Goal: Task Accomplishment & Management: Manage account settings

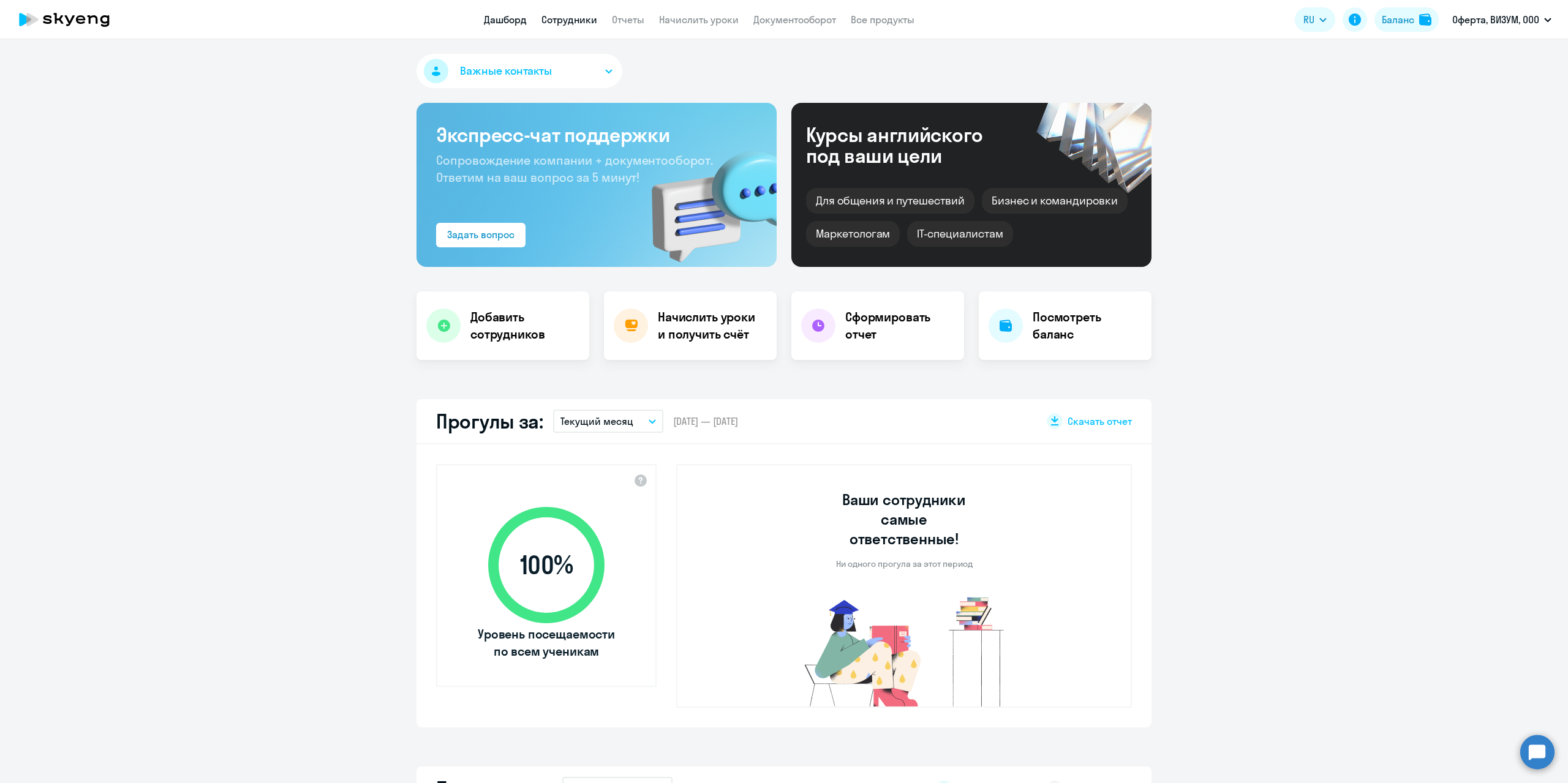
click at [560, 20] on link "Сотрудники" at bounding box center [569, 20] width 56 height 12
select select "30"
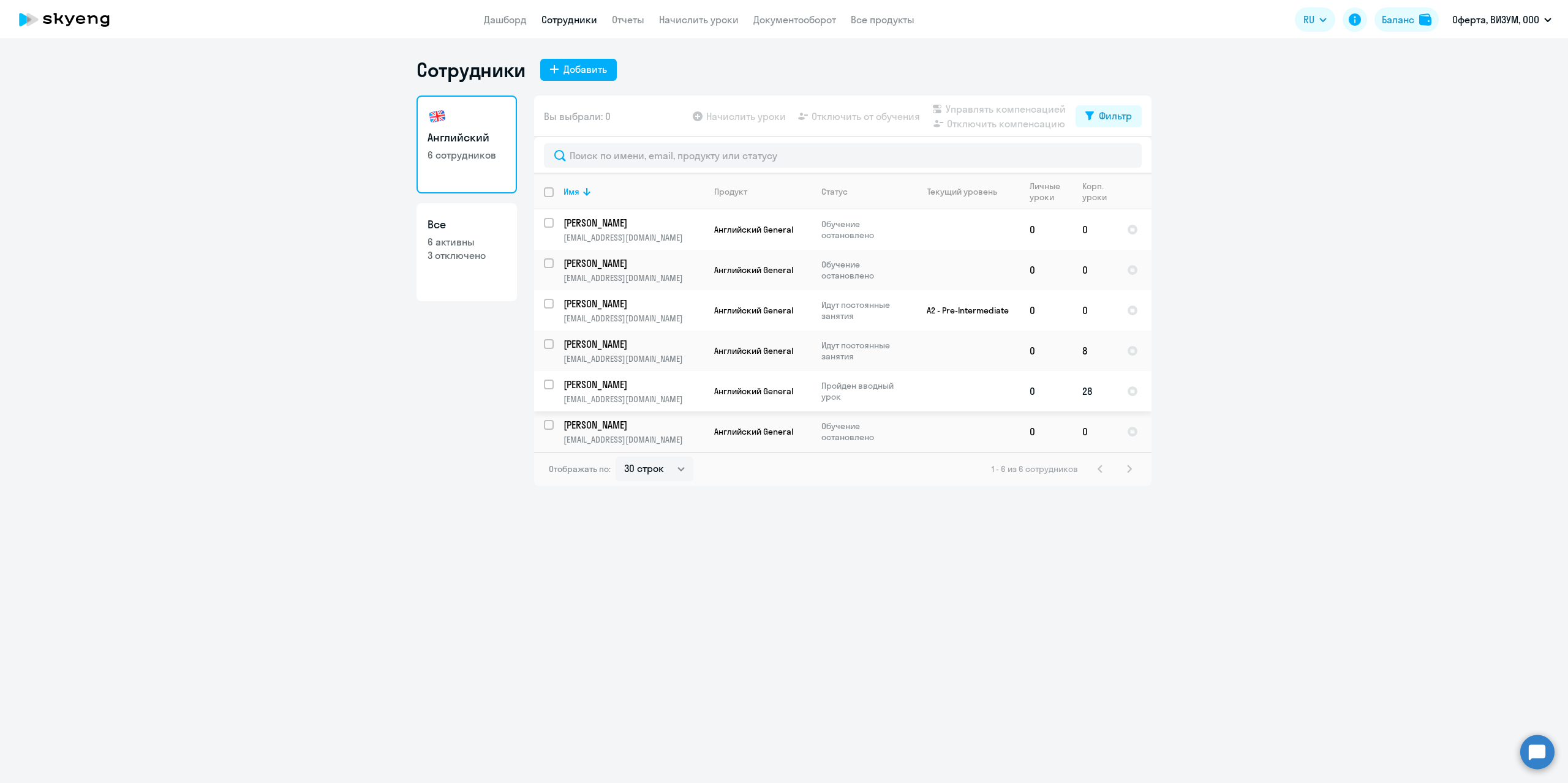
click at [1054, 395] on td "0" at bounding box center [1046, 391] width 53 height 41
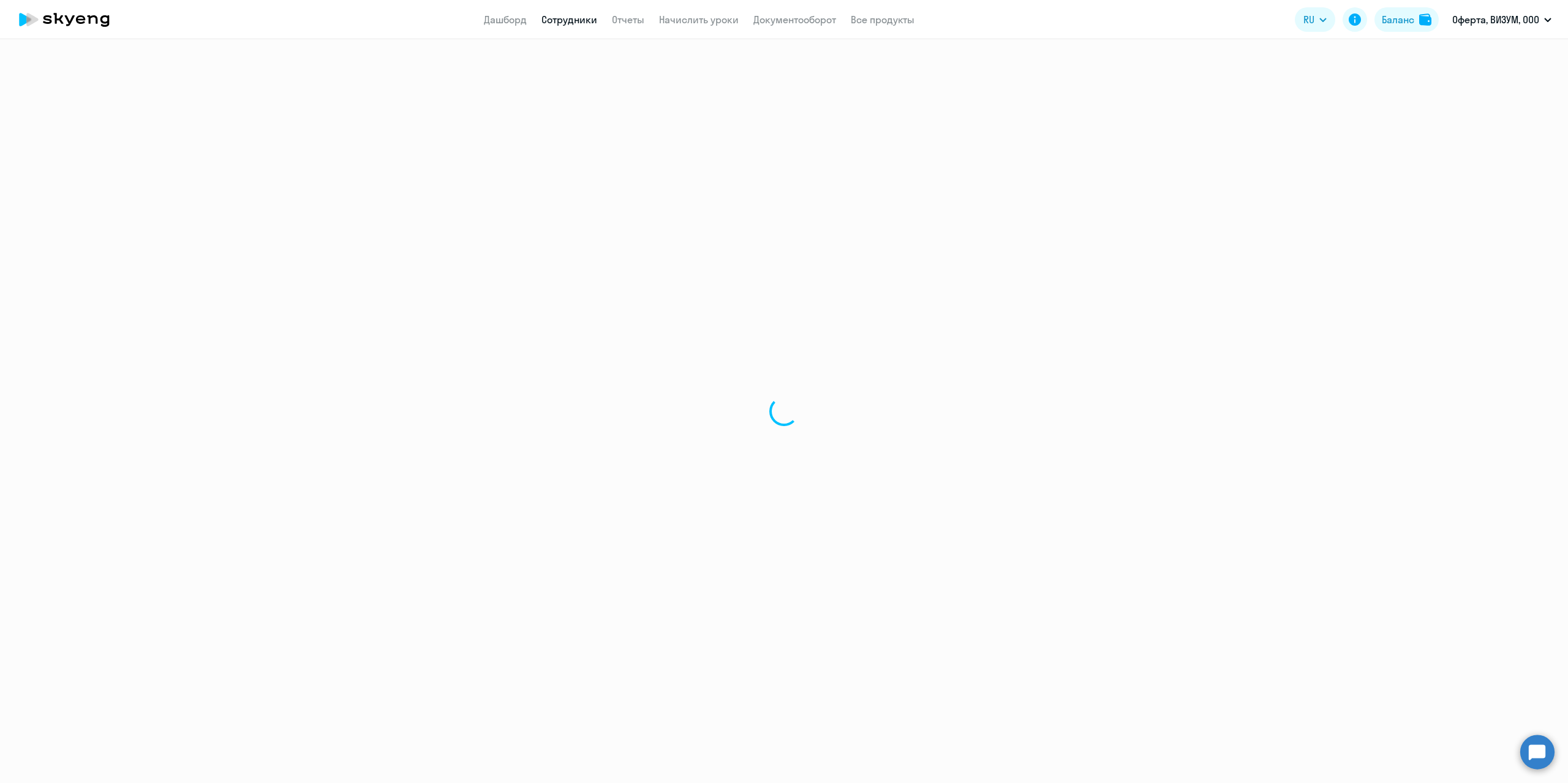
select select "english"
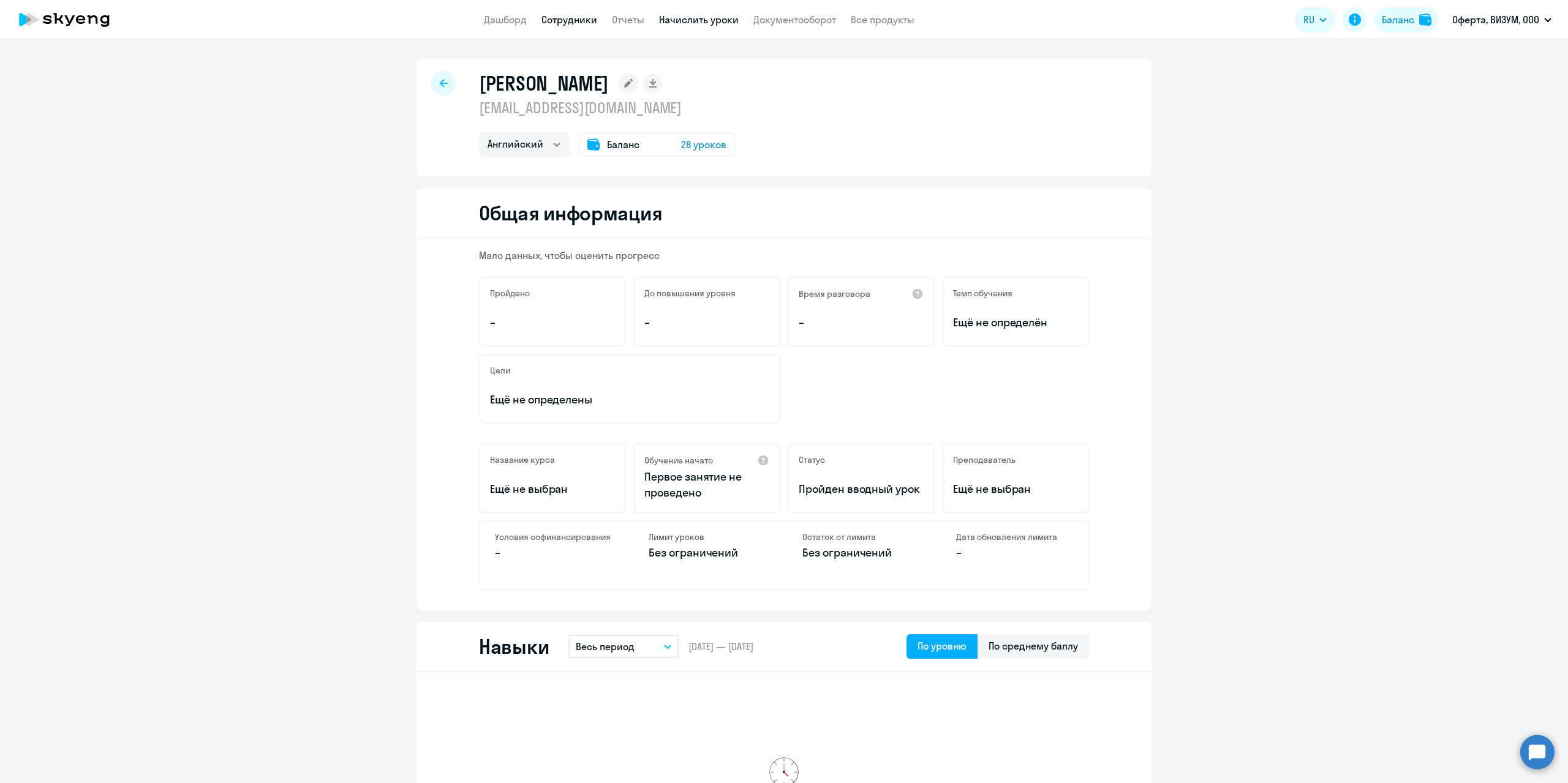
click at [680, 24] on link "Начислить уроки" at bounding box center [699, 20] width 79 height 12
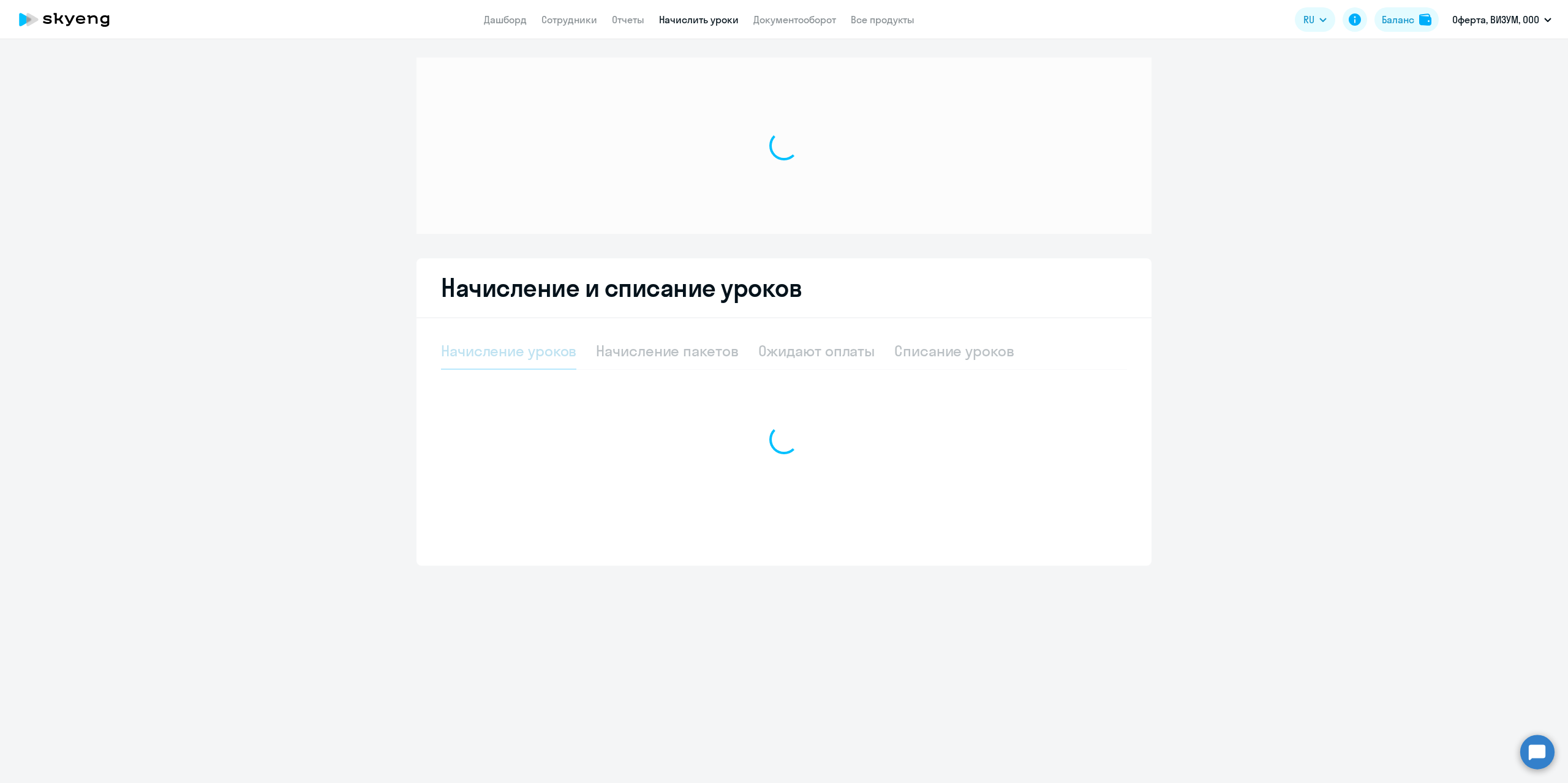
select select "10"
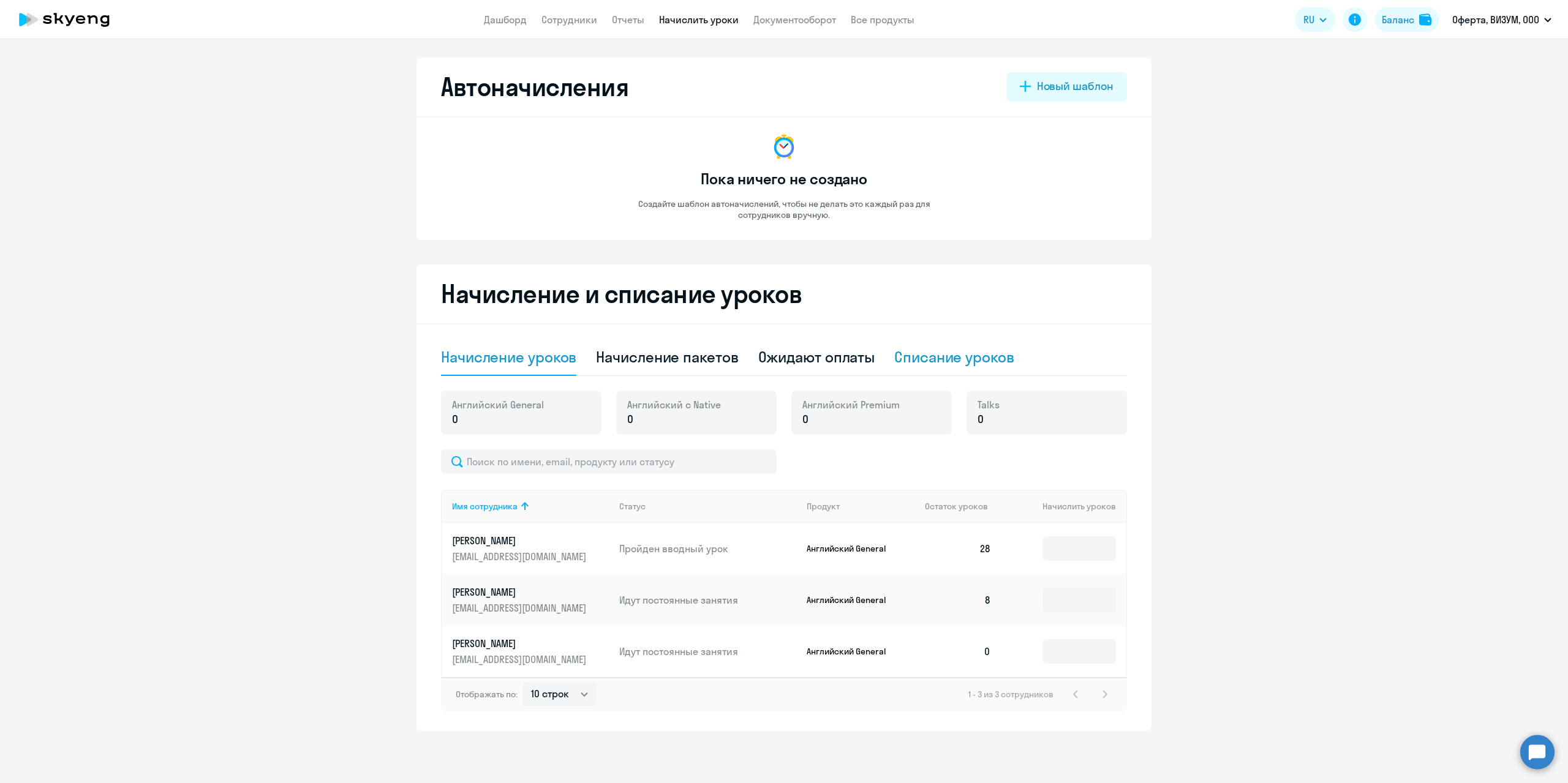
click at [921, 366] on div "Списание уроков" at bounding box center [954, 357] width 120 height 20
select select "10"
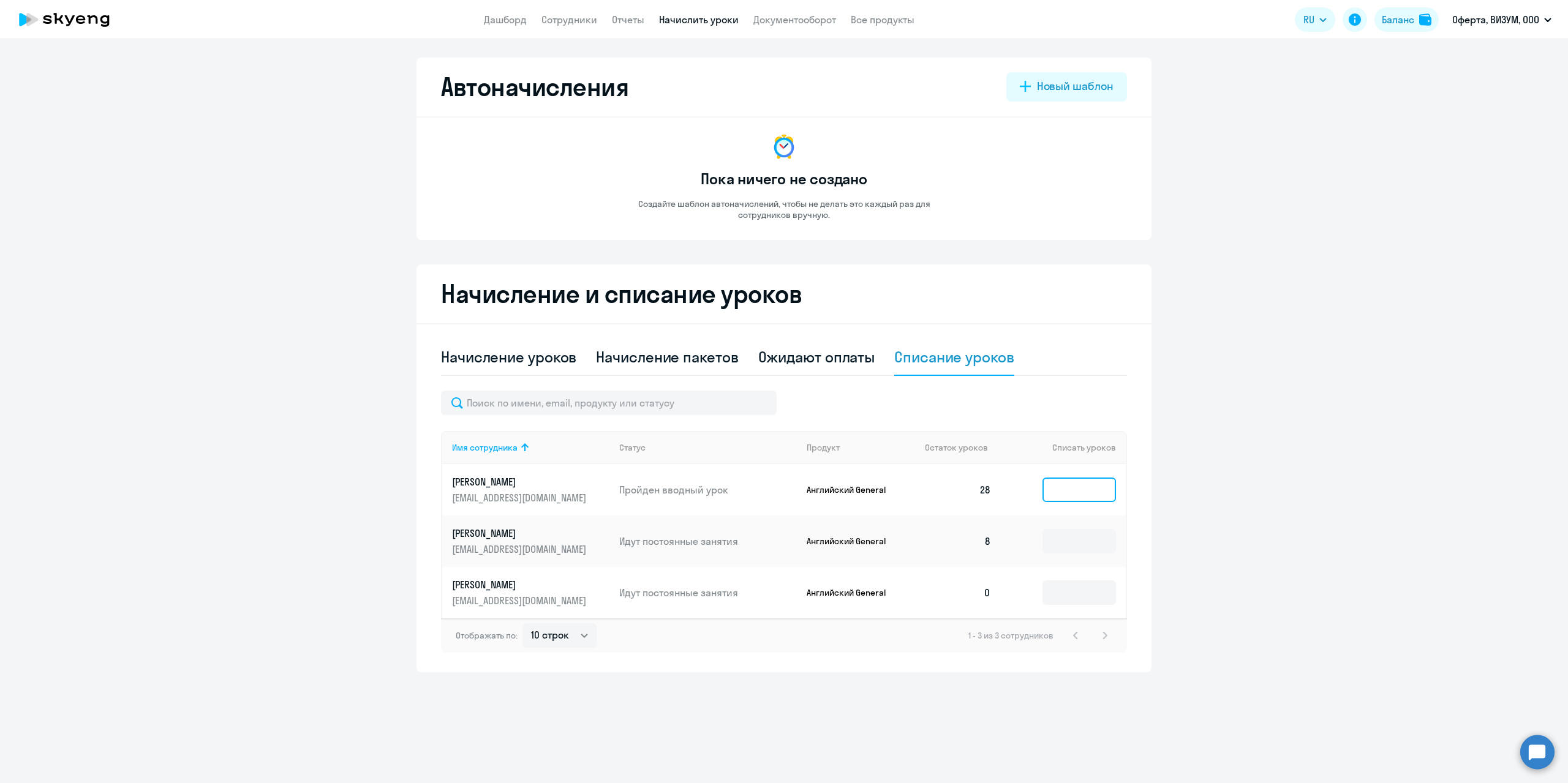
click at [1065, 495] on input at bounding box center [1079, 489] width 73 height 24
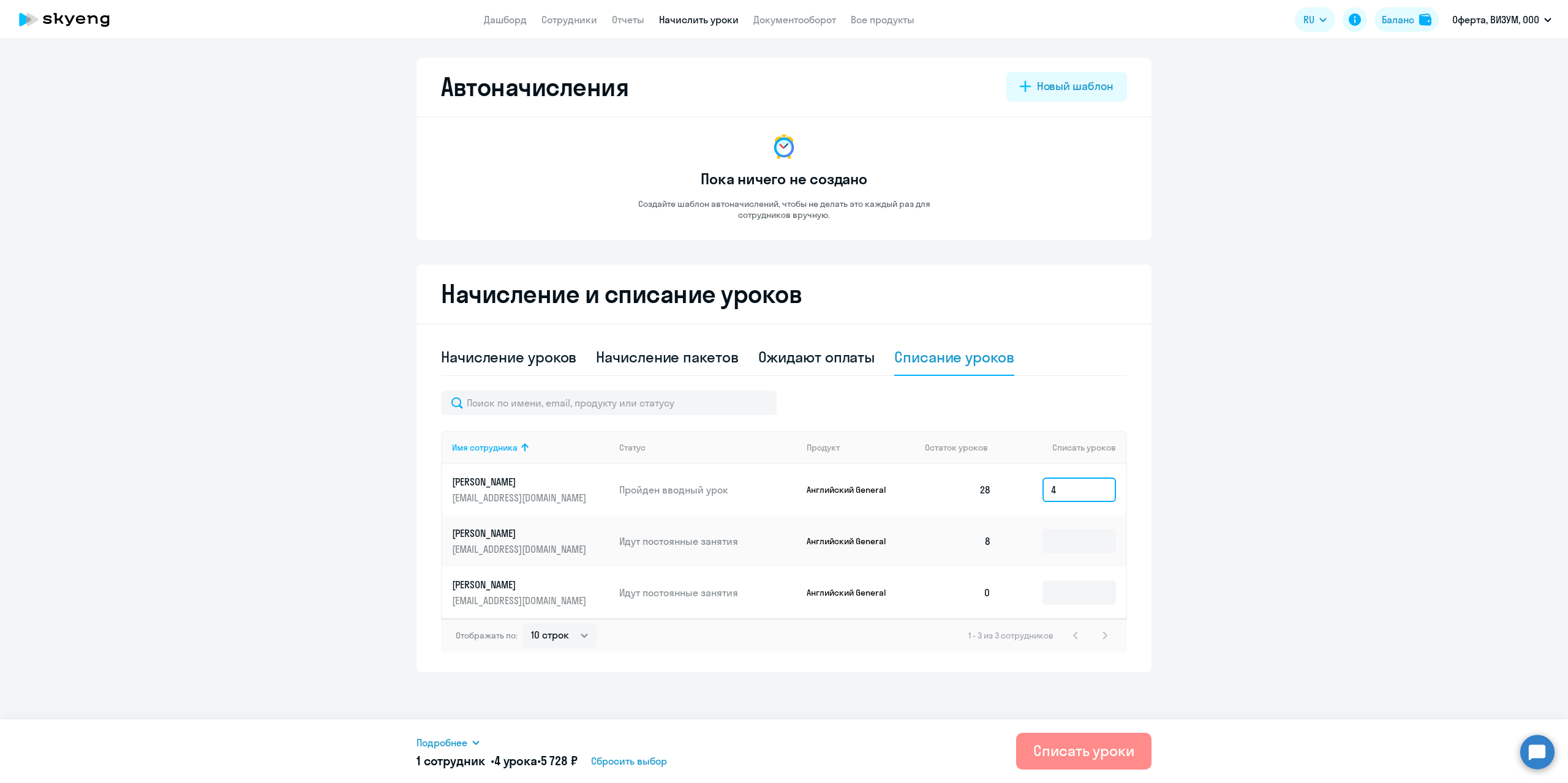
type input "4"
click at [1069, 752] on div "Списать уроки" at bounding box center [1084, 750] width 101 height 20
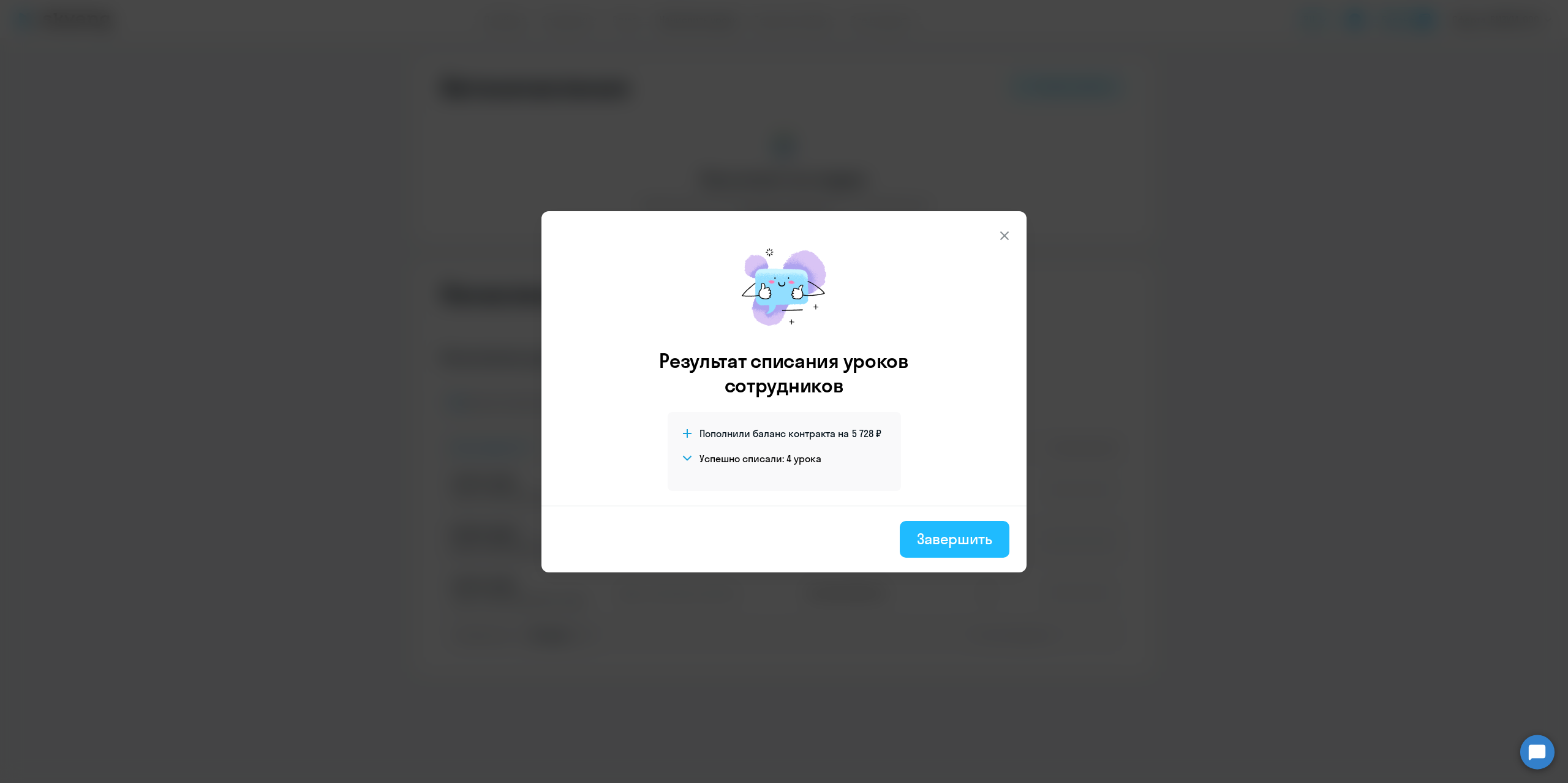
click at [946, 537] on div "Завершить" at bounding box center [954, 538] width 75 height 20
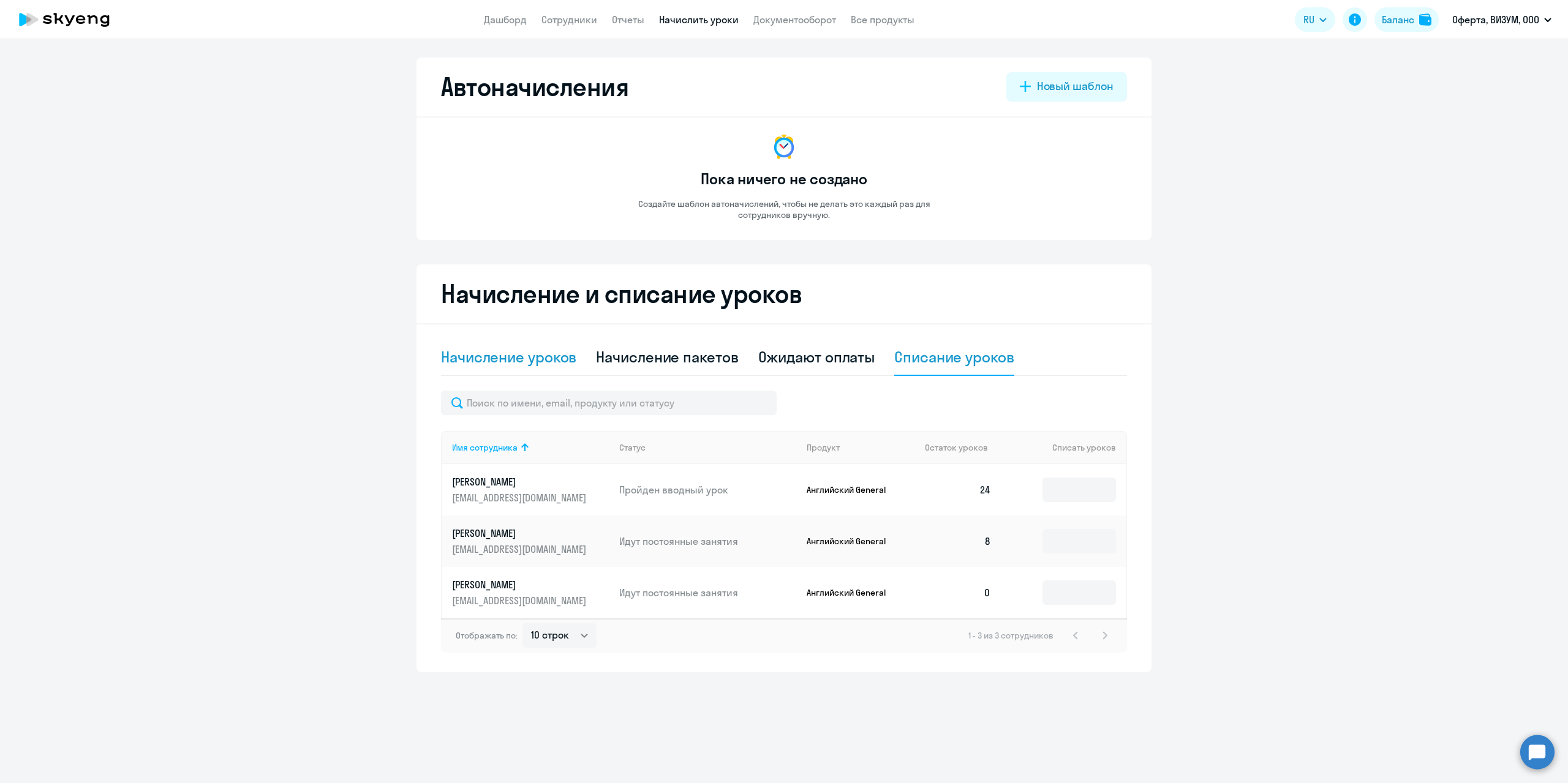
click at [551, 362] on div "Начисление уроков" at bounding box center [509, 357] width 136 height 20
select select "10"
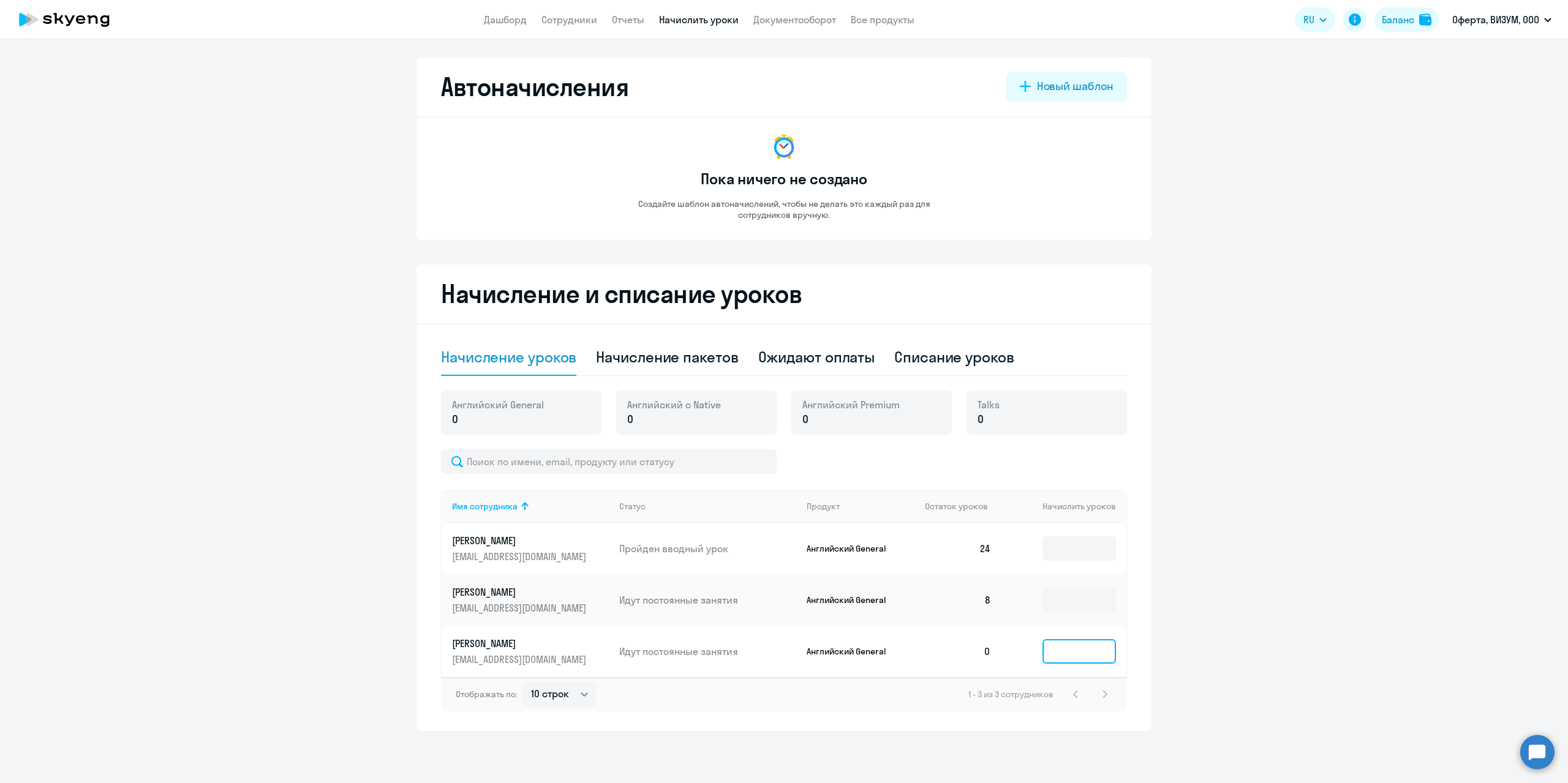
click at [1074, 650] on input at bounding box center [1079, 651] width 73 height 24
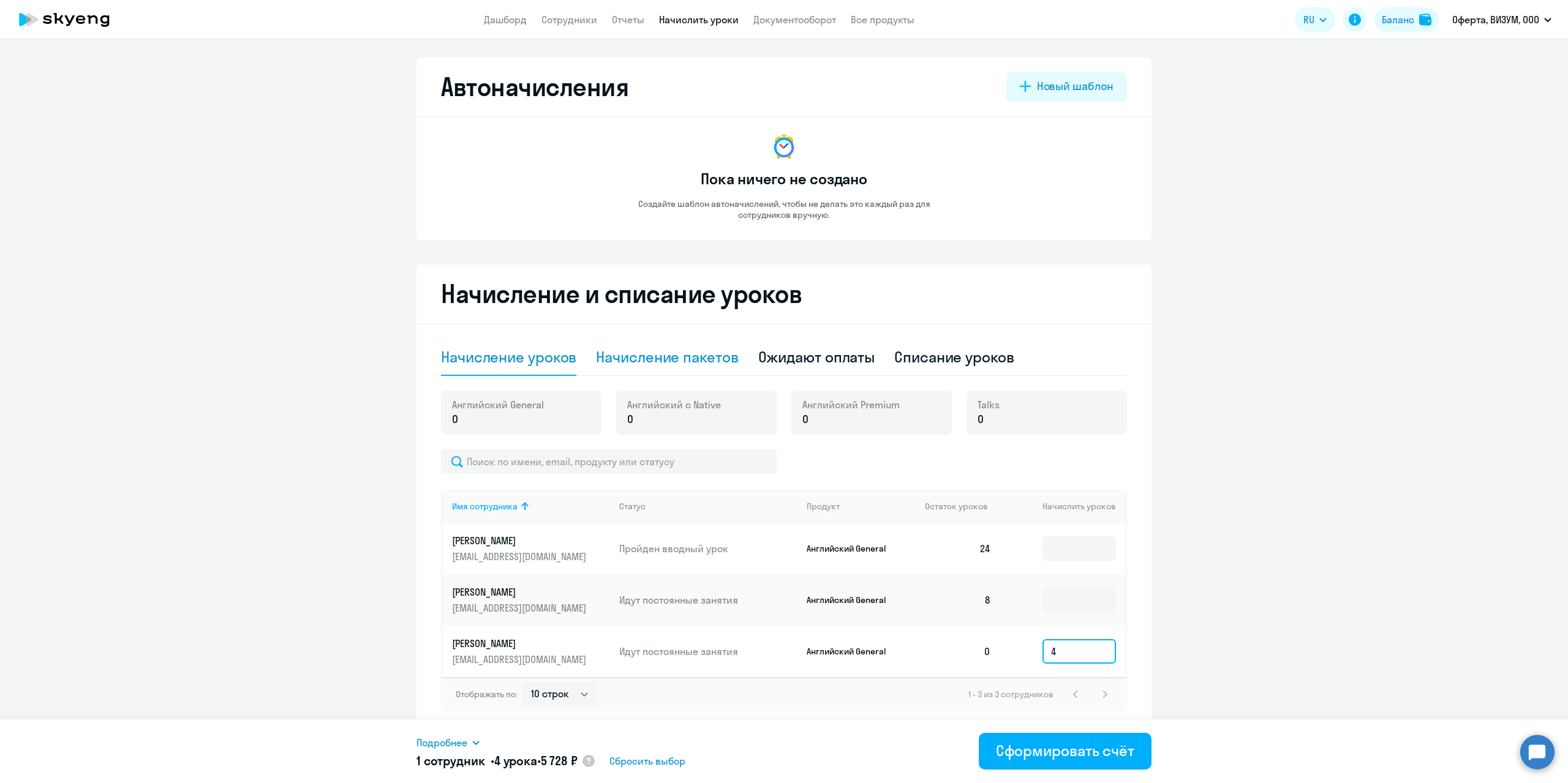
type input "4"
click at [688, 361] on div "Начисление пакетов" at bounding box center [667, 357] width 142 height 20
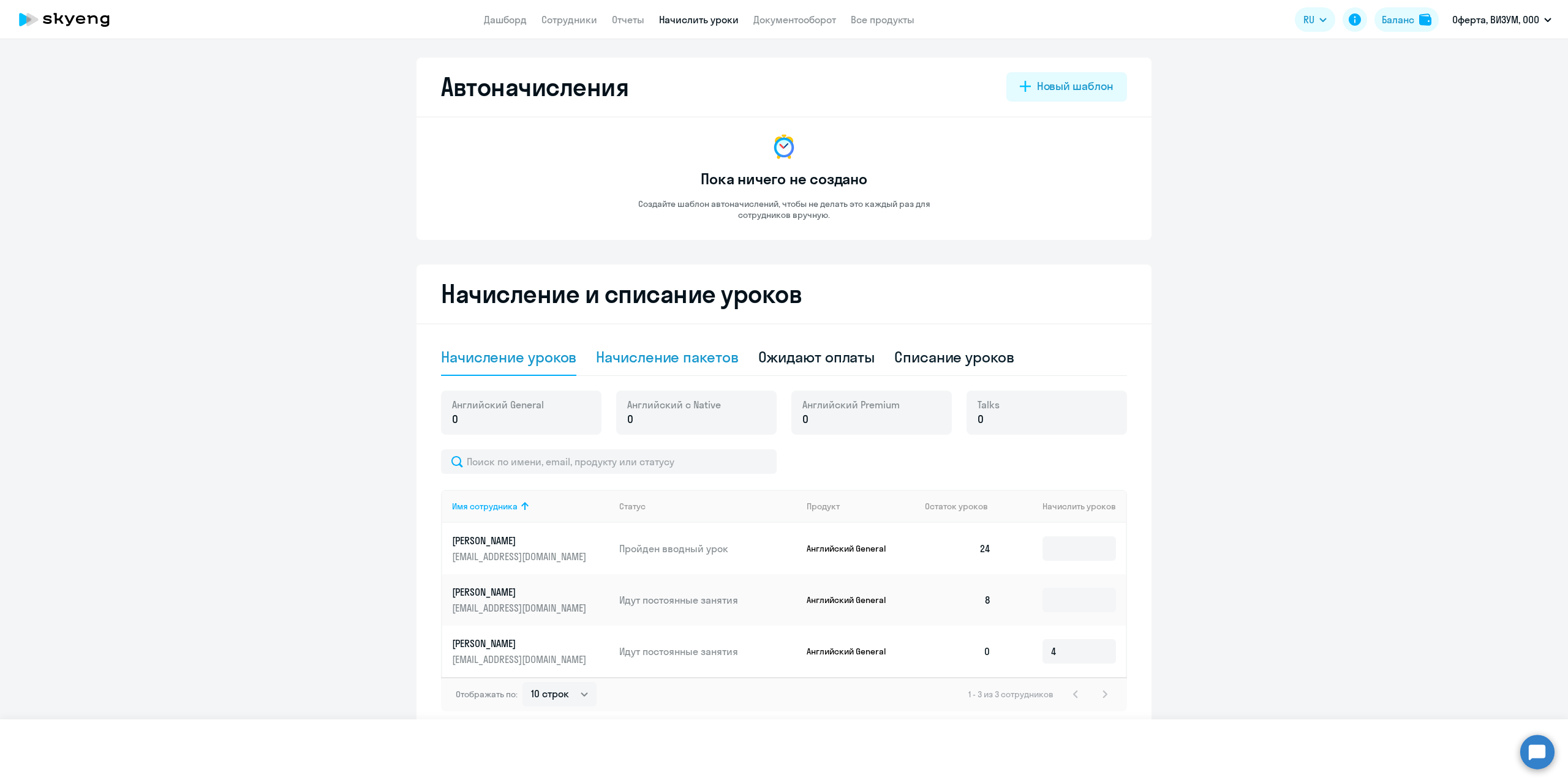
select select "10"
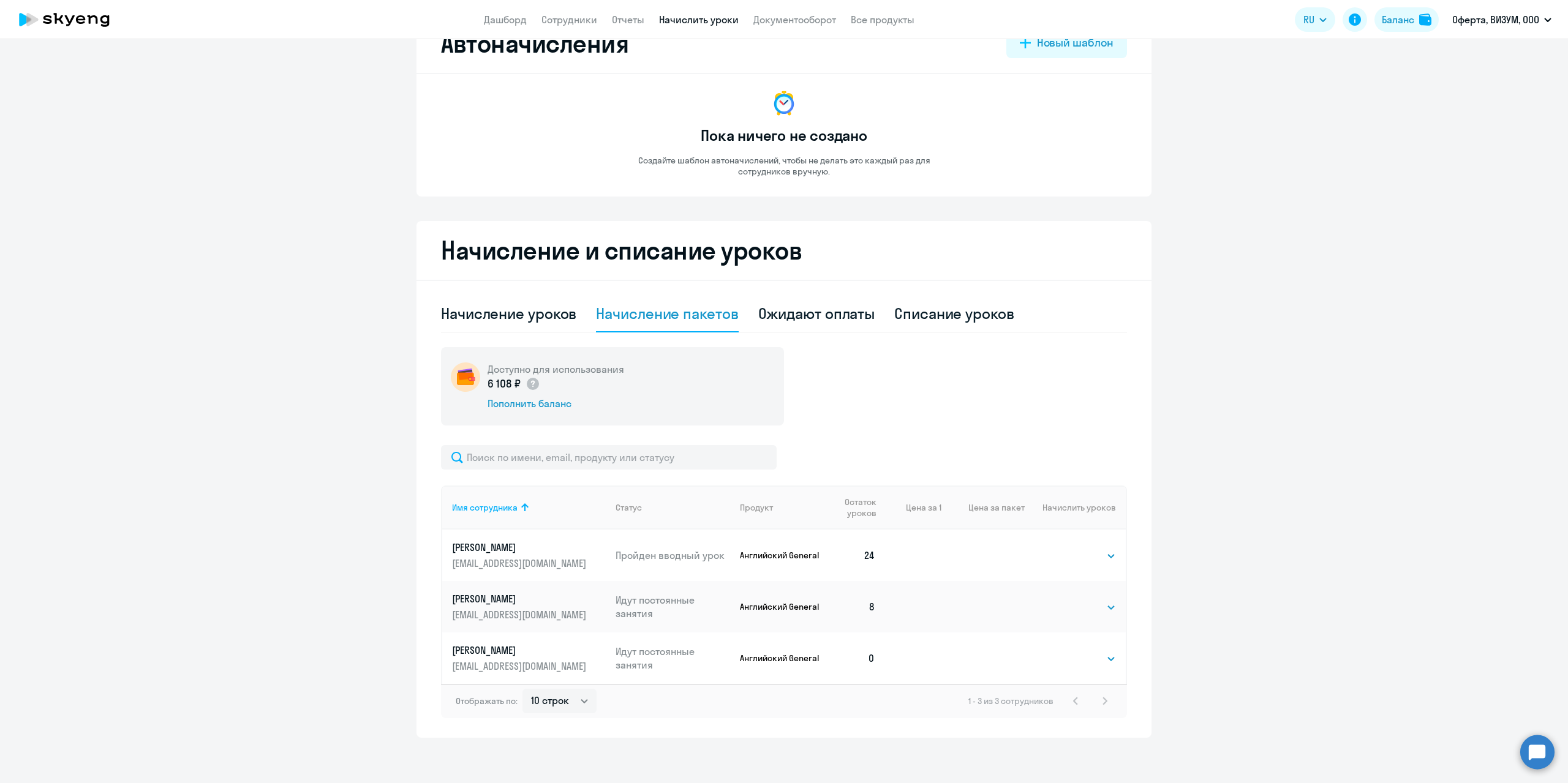
scroll to position [47, 0]
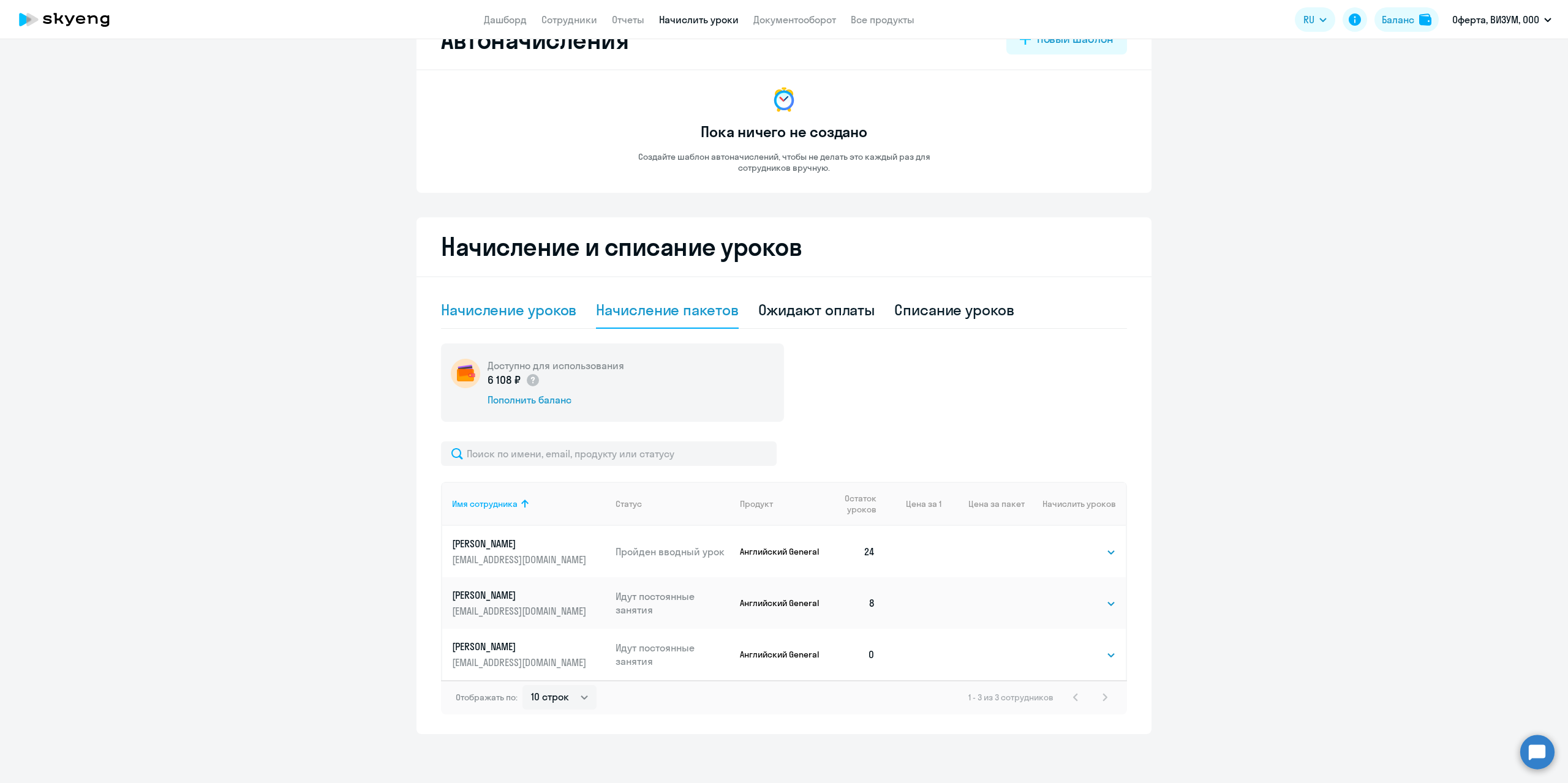
click at [510, 315] on div "Начисление уроков" at bounding box center [509, 310] width 136 height 20
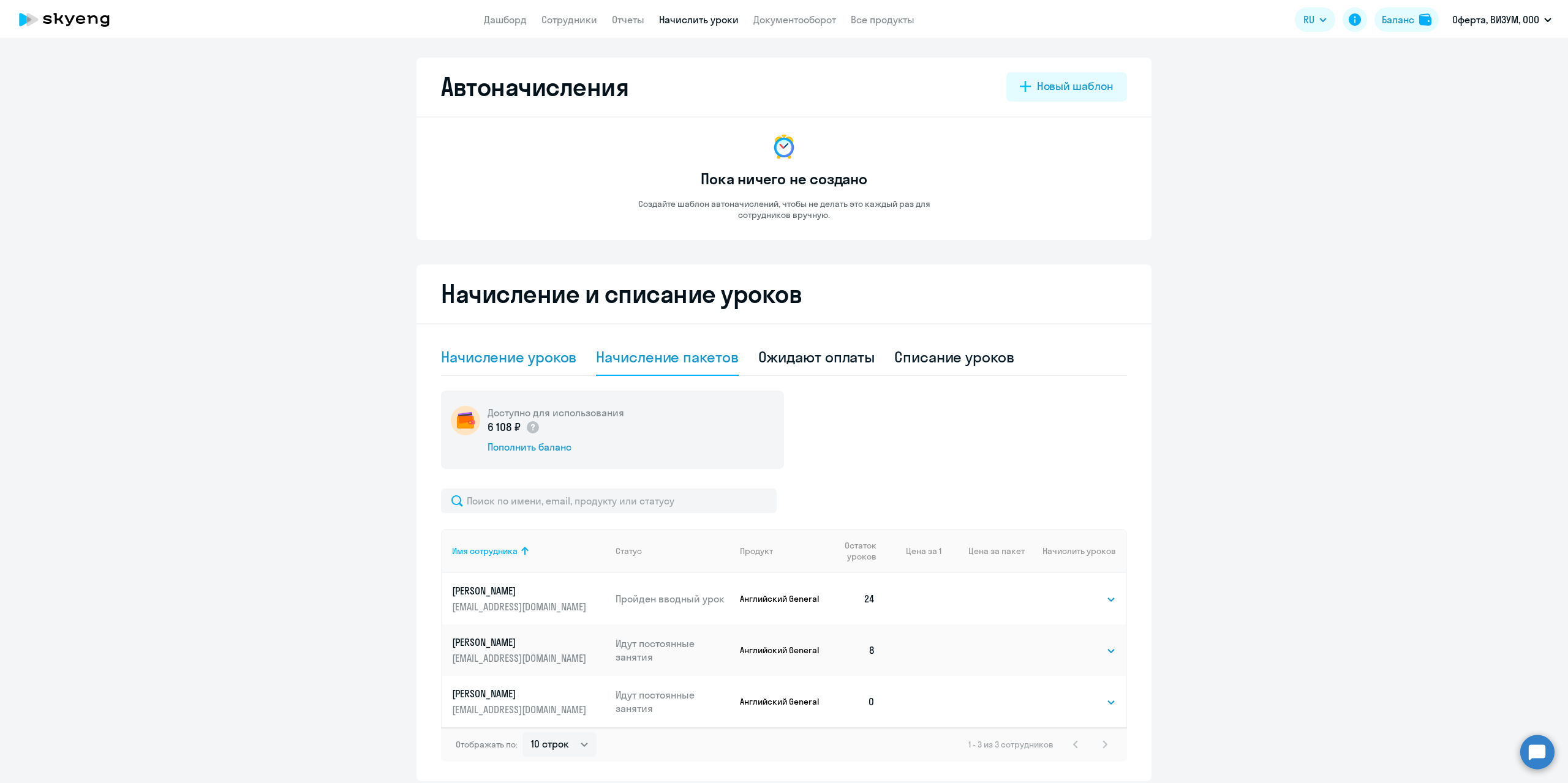
select select "10"
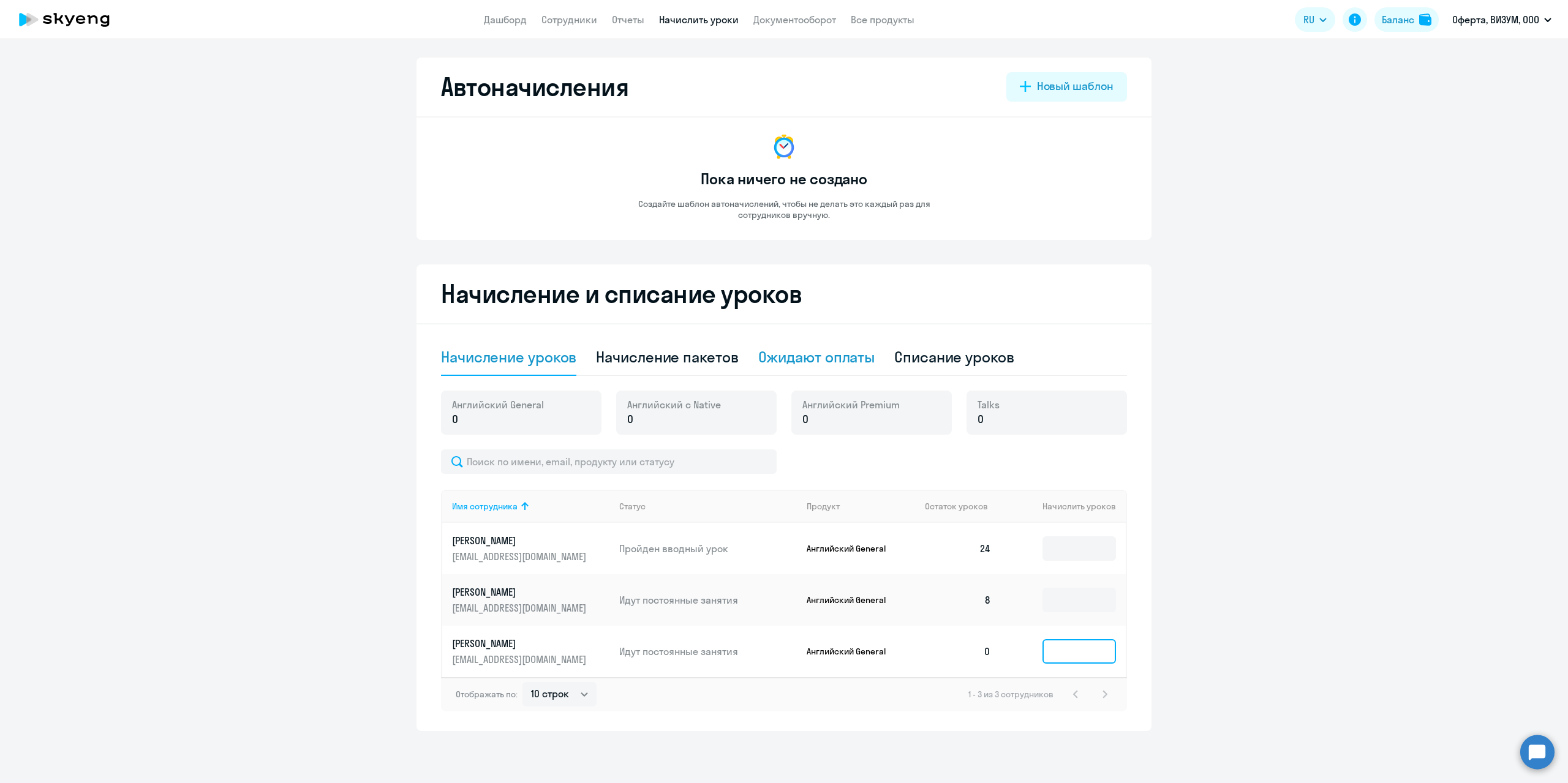
drag, startPoint x: 1071, startPoint y: 653, endPoint x: 832, endPoint y: 351, distance: 385.1
click at [855, 366] on div "Начисление уроков Начисление пакетов Ожидают оплаты Списание уроков Английский …" at bounding box center [783, 525] width 686 height 372
click at [820, 346] on div "Ожидают оплаты" at bounding box center [817, 357] width 117 height 37
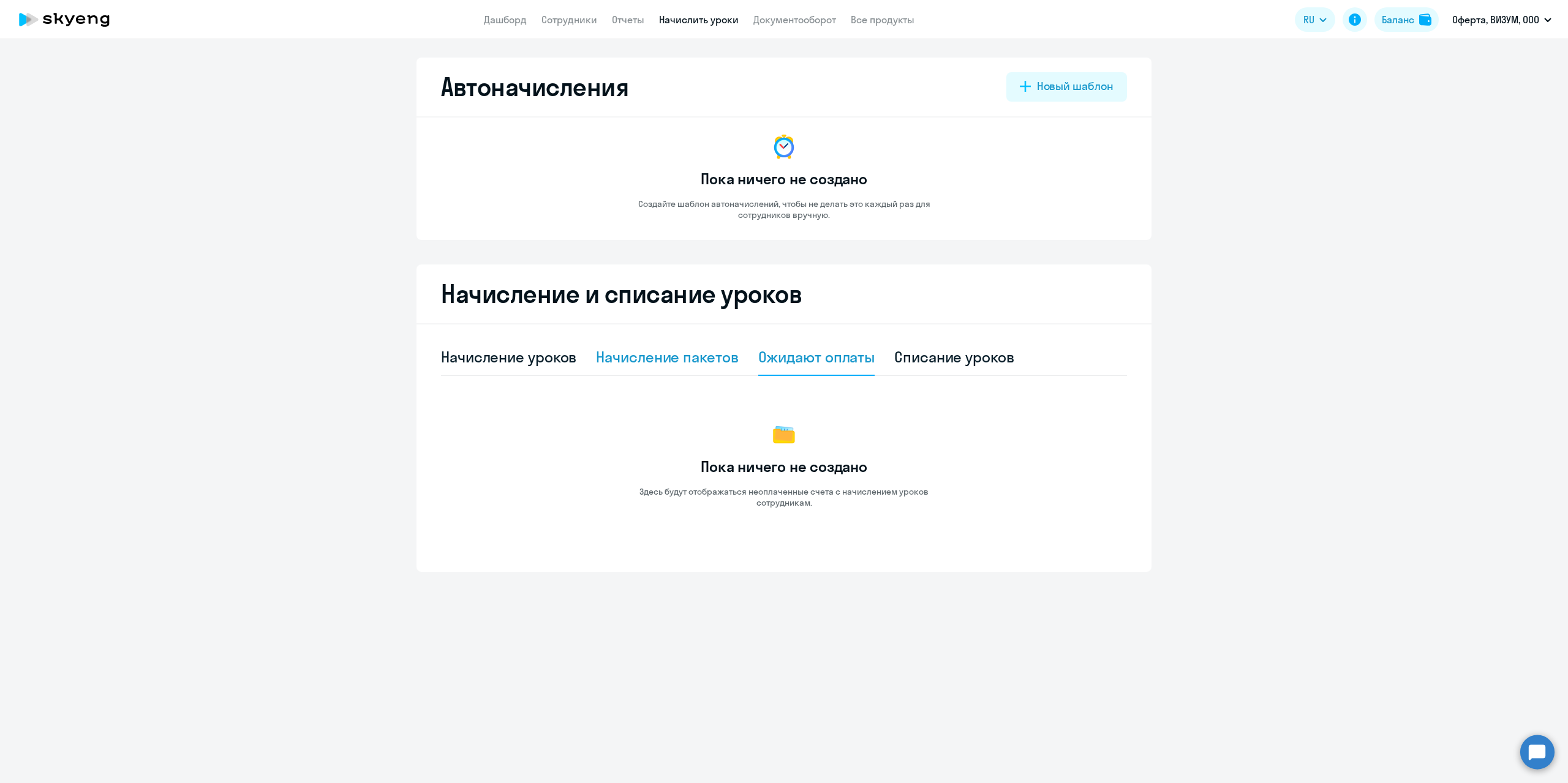
click at [705, 358] on div "Начисление пакетов" at bounding box center [667, 357] width 142 height 20
select select "10"
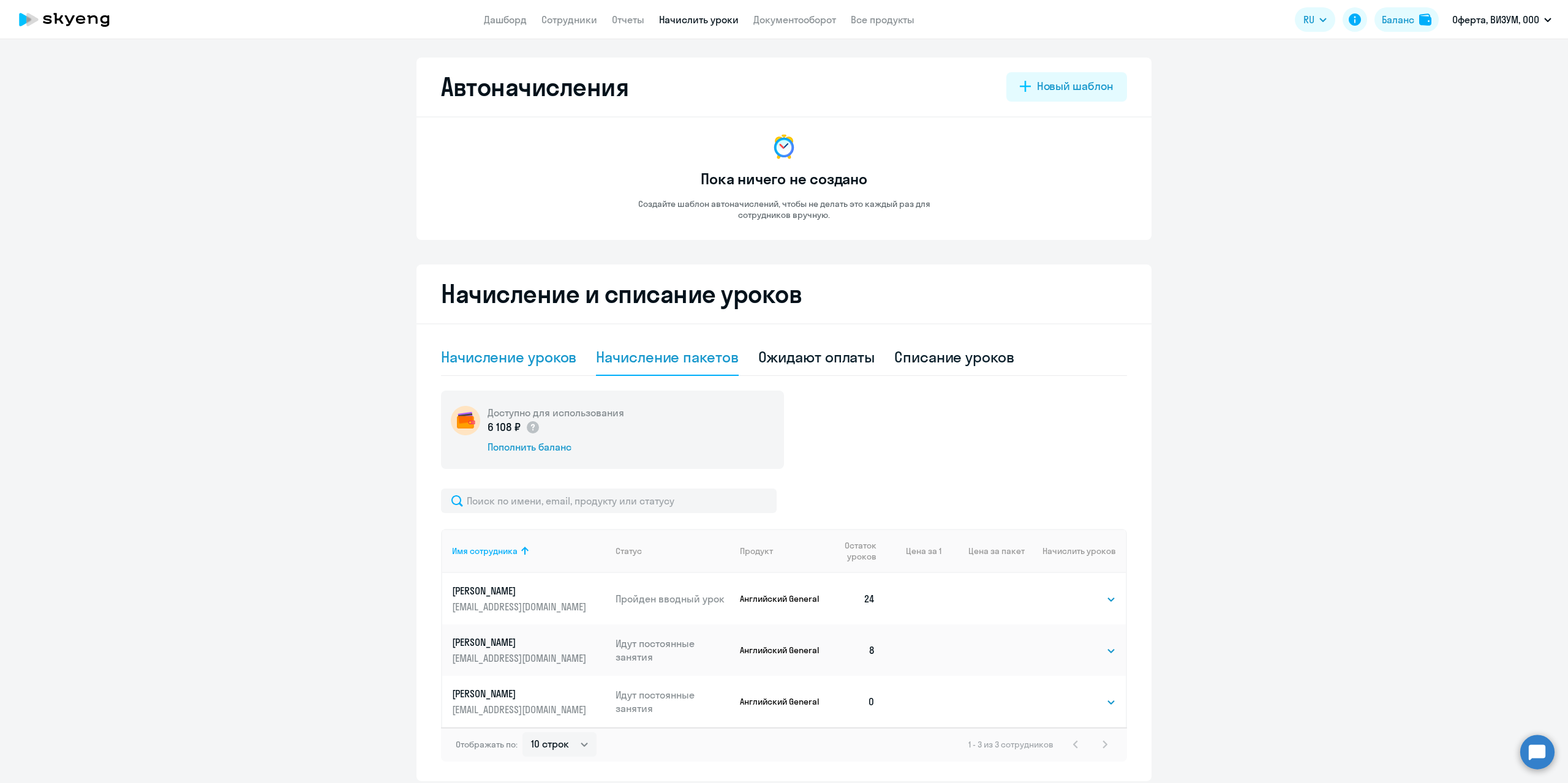
click at [460, 353] on div "Начисление уроков" at bounding box center [509, 357] width 136 height 20
select select "10"
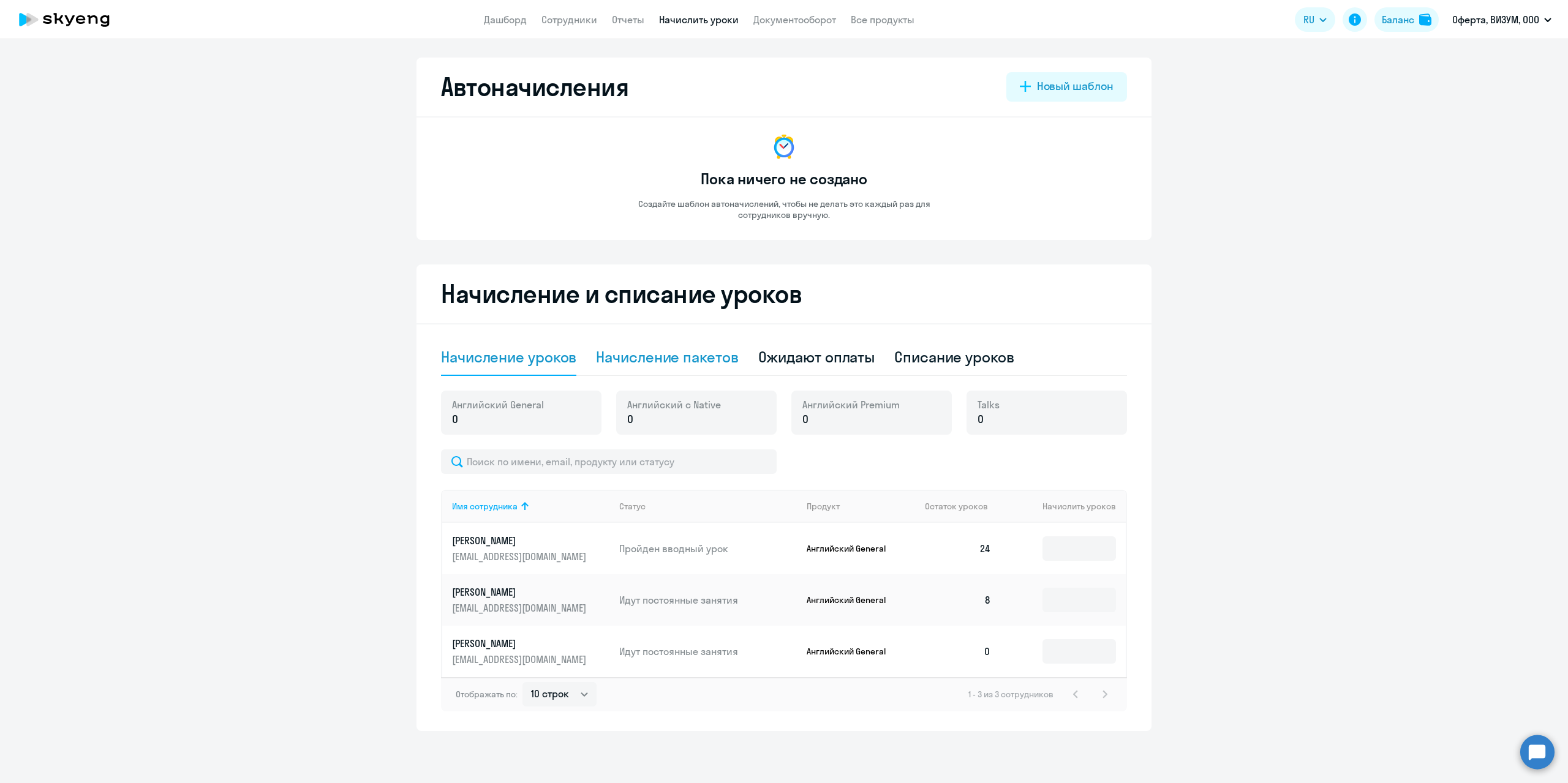
click at [650, 353] on div "Начисление пакетов" at bounding box center [667, 357] width 142 height 20
select select "10"
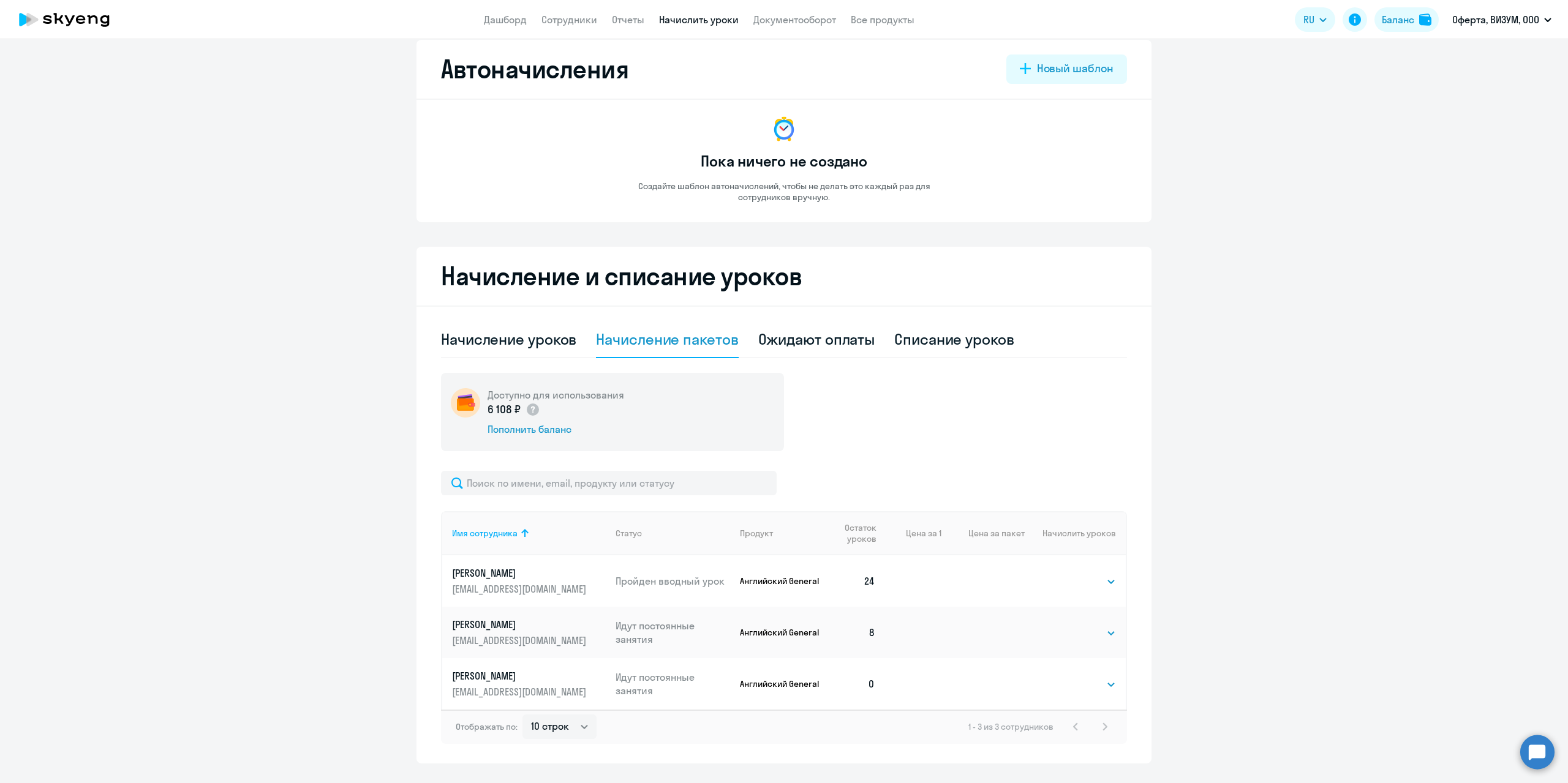
scroll to position [47, 0]
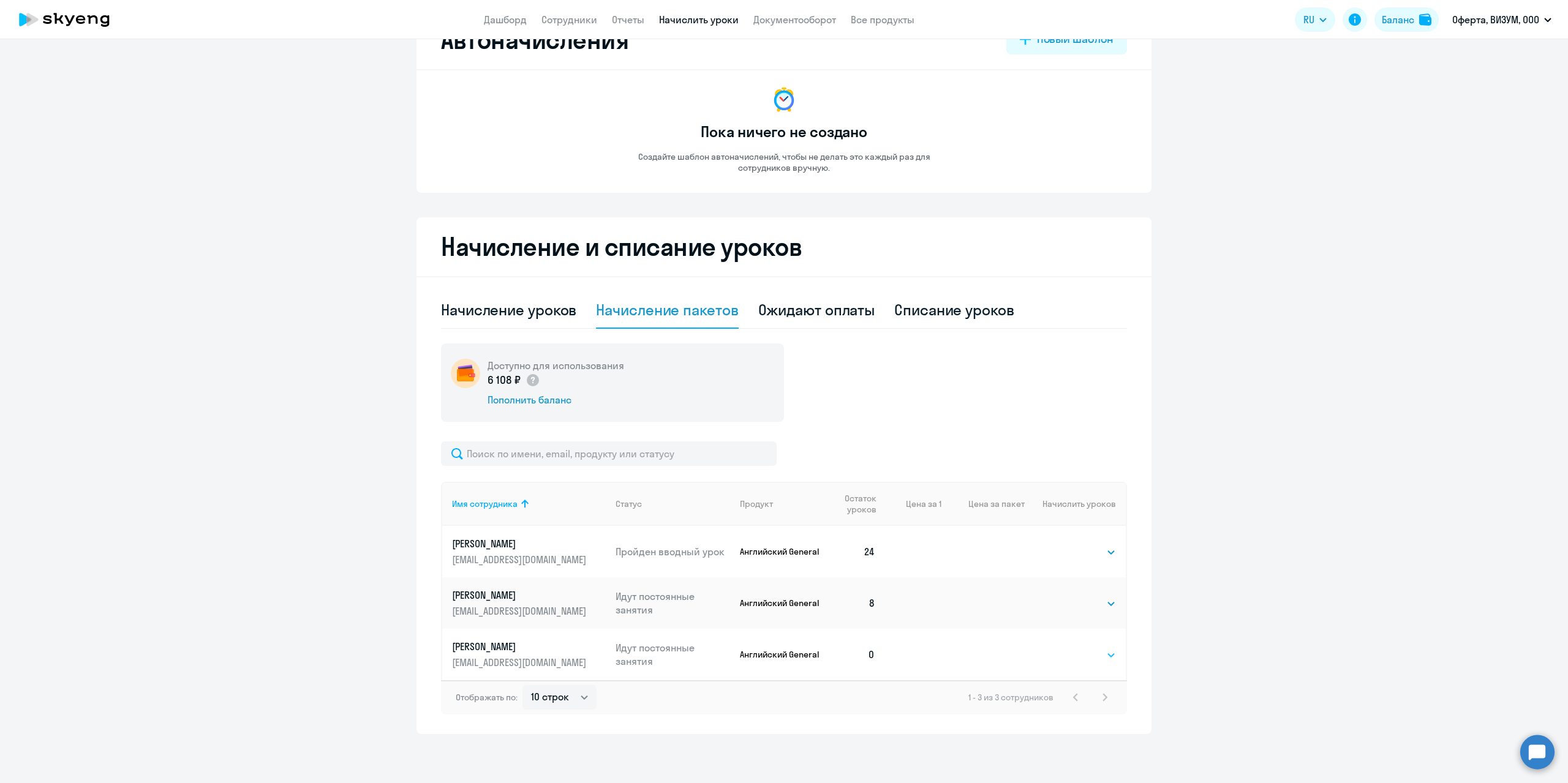
click at [1084, 661] on select "Выбрать 4 8 16 32 64 96 128" at bounding box center [1091, 655] width 50 height 15
select select "4"
click at [1065, 647] on select "Выбрать 4 8 16 32 64 96 128" at bounding box center [1091, 655] width 50 height 15
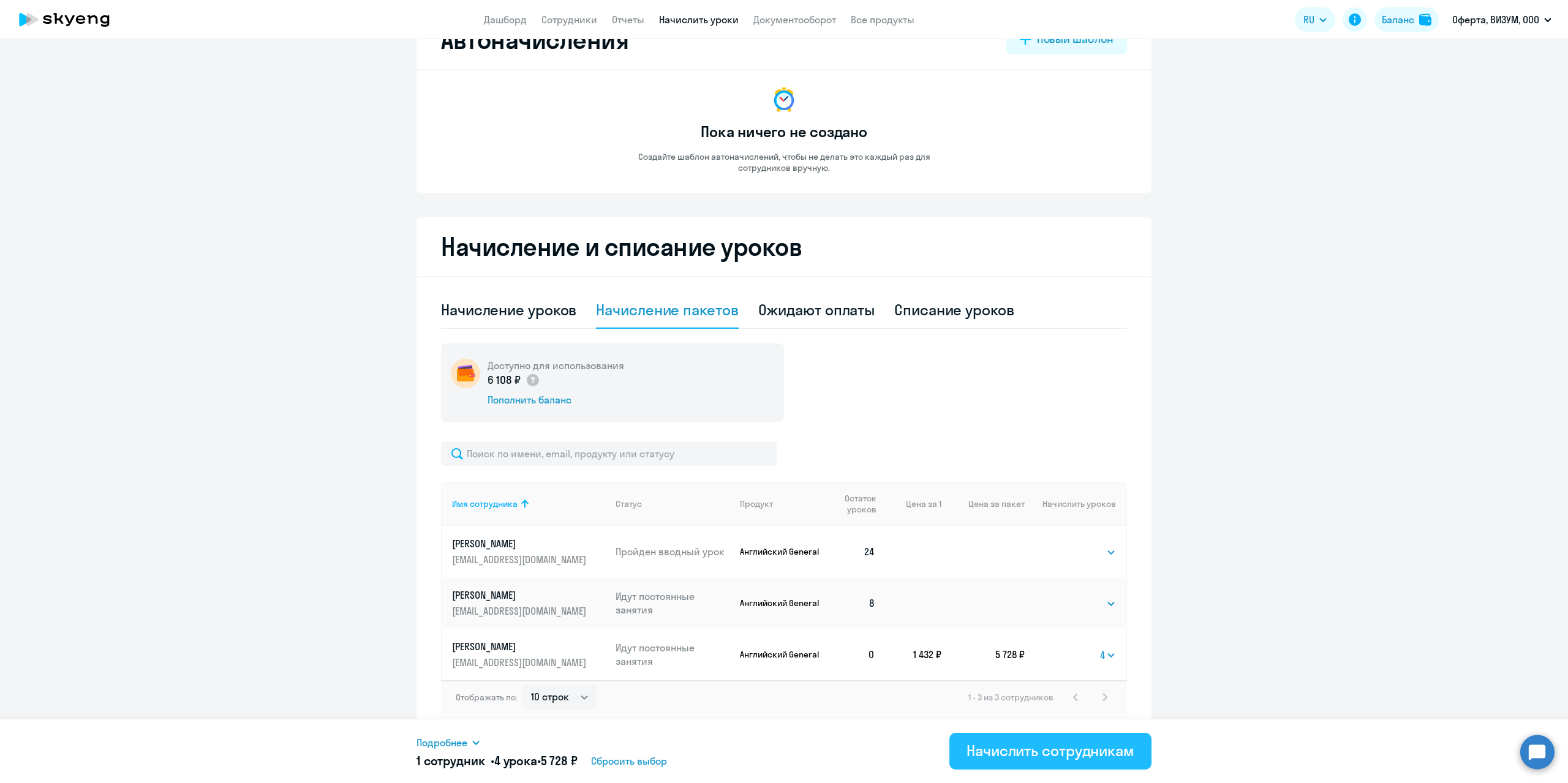
click at [1015, 752] on div "Начислить сотрудникам" at bounding box center [1050, 750] width 168 height 20
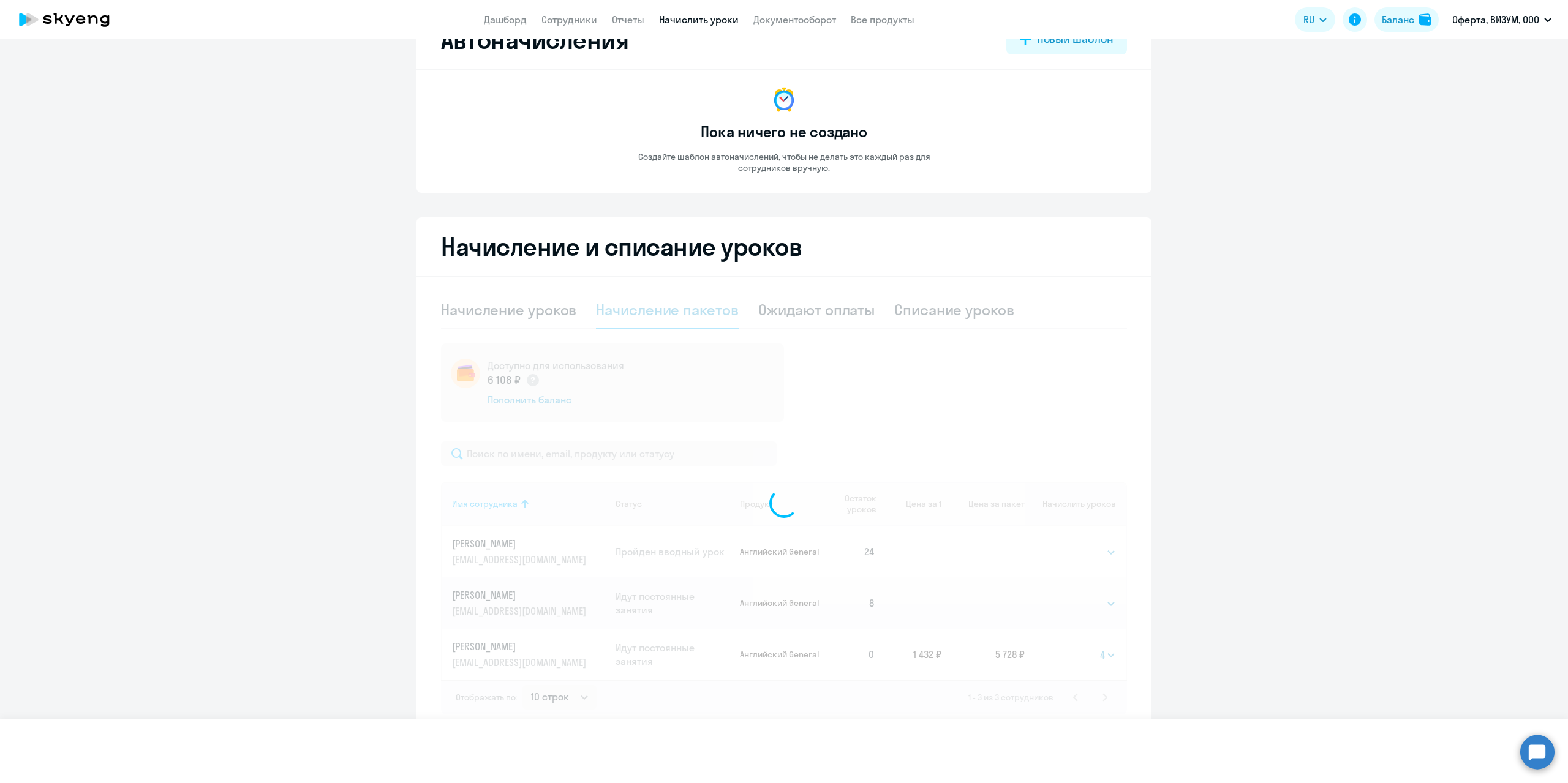
select select
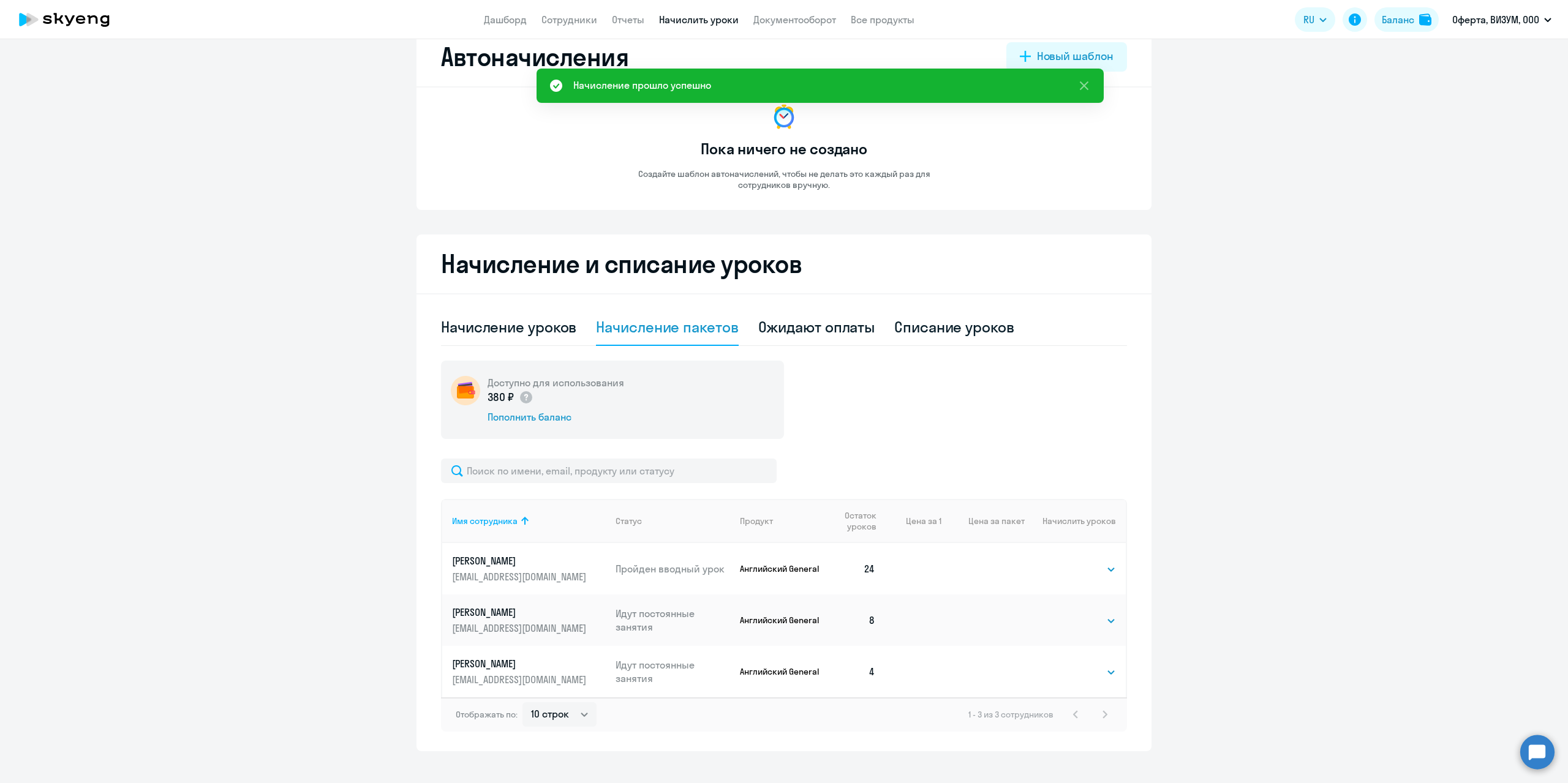
scroll to position [0, 0]
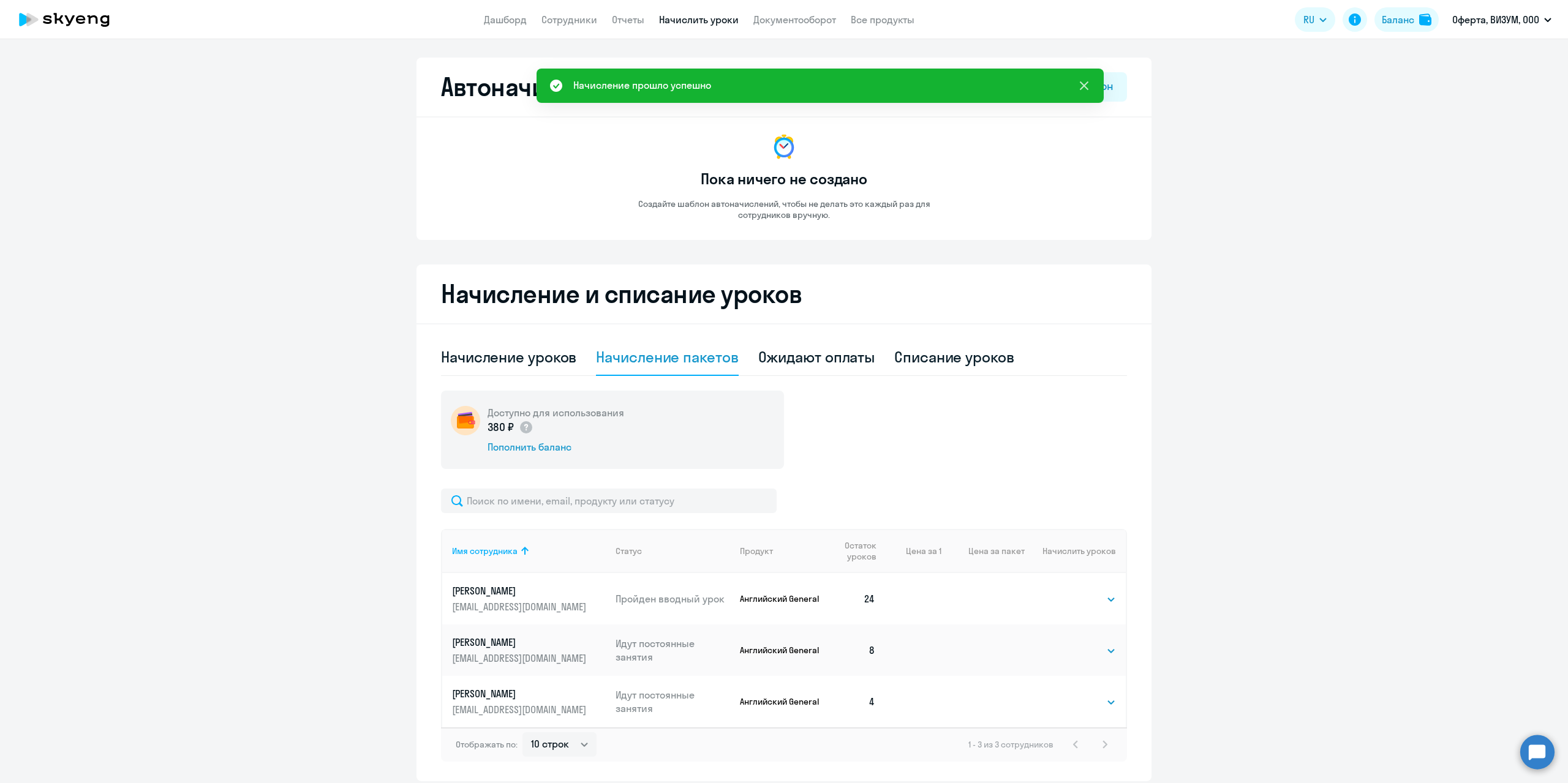
click at [1086, 86] on icon at bounding box center [1084, 86] width 15 height 15
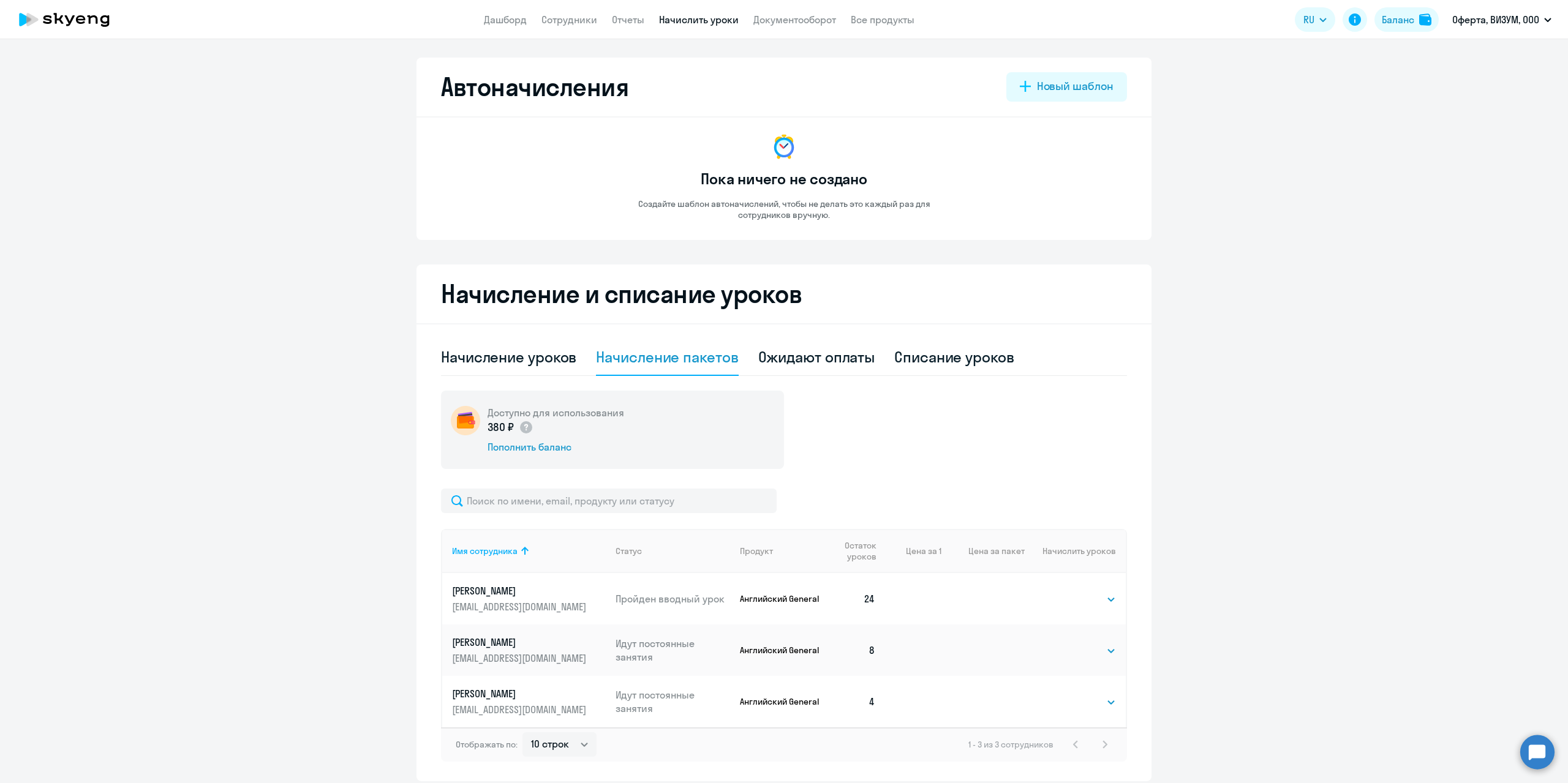
click at [41, 26] on icon at bounding box center [64, 19] width 108 height 31
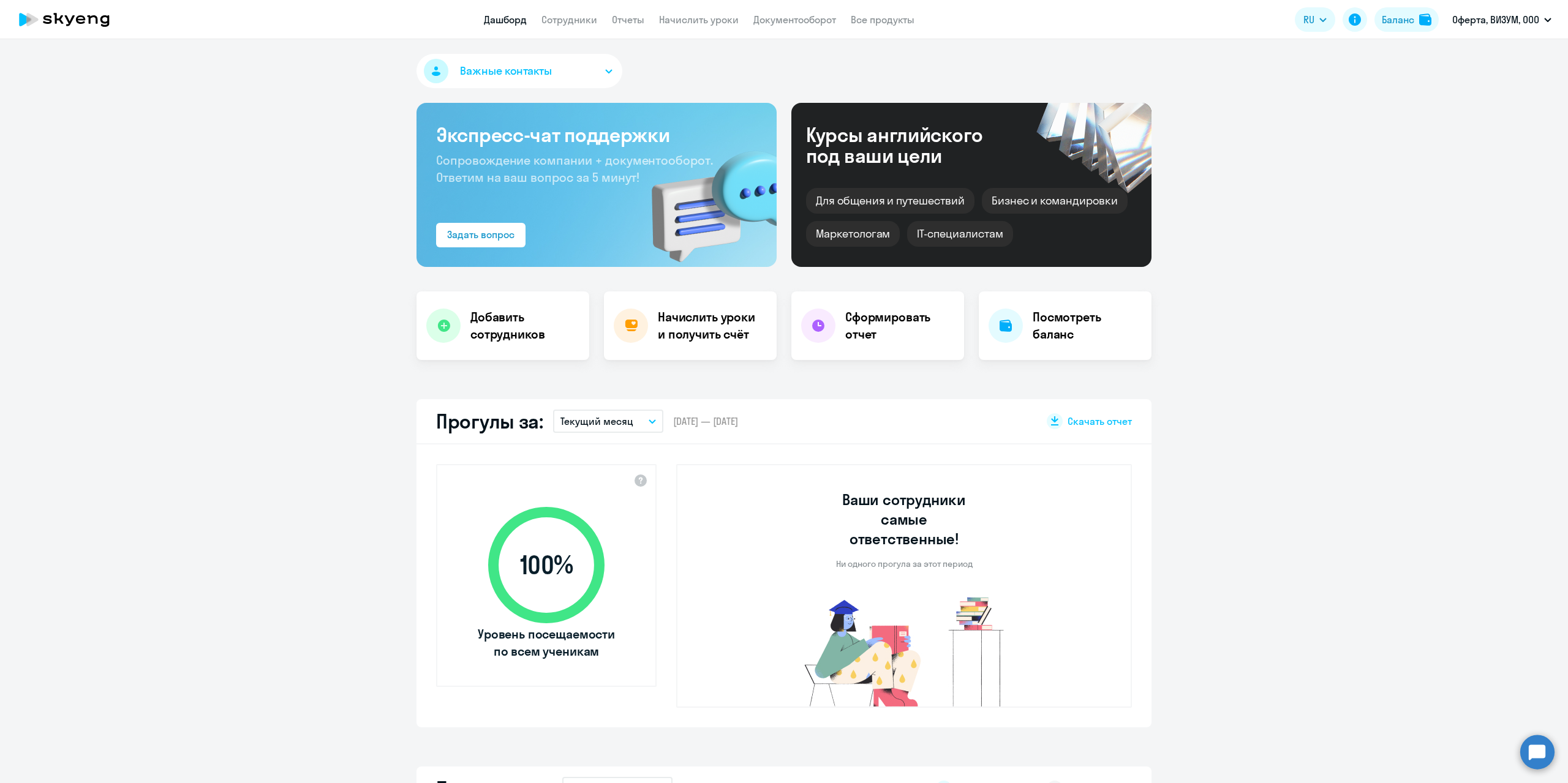
select select "30"
